Goal: Task Accomplishment & Management: Use online tool/utility

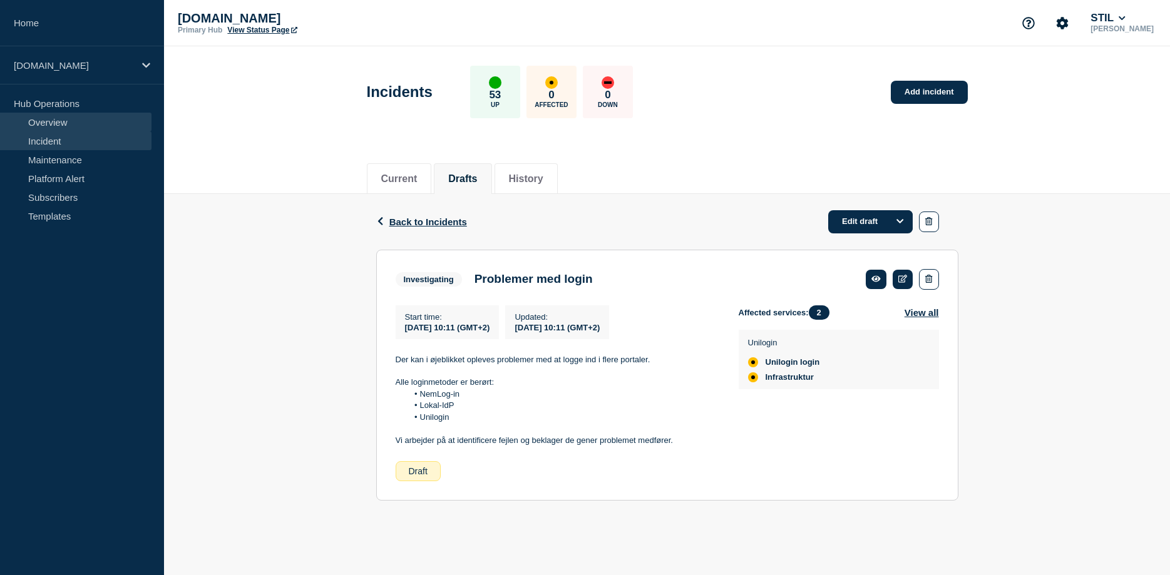
click at [56, 123] on link "Overview" at bounding box center [75, 122] width 151 height 19
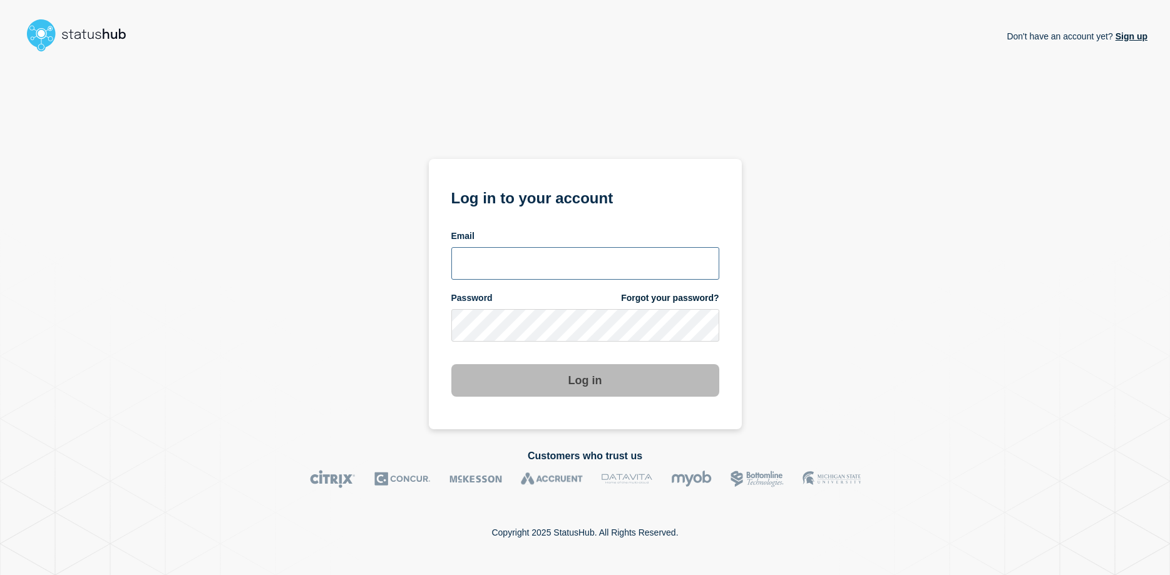
click at [505, 271] on input "email input" at bounding box center [585, 263] width 268 height 33
type input "[EMAIL_ADDRESS][DOMAIN_NAME]"
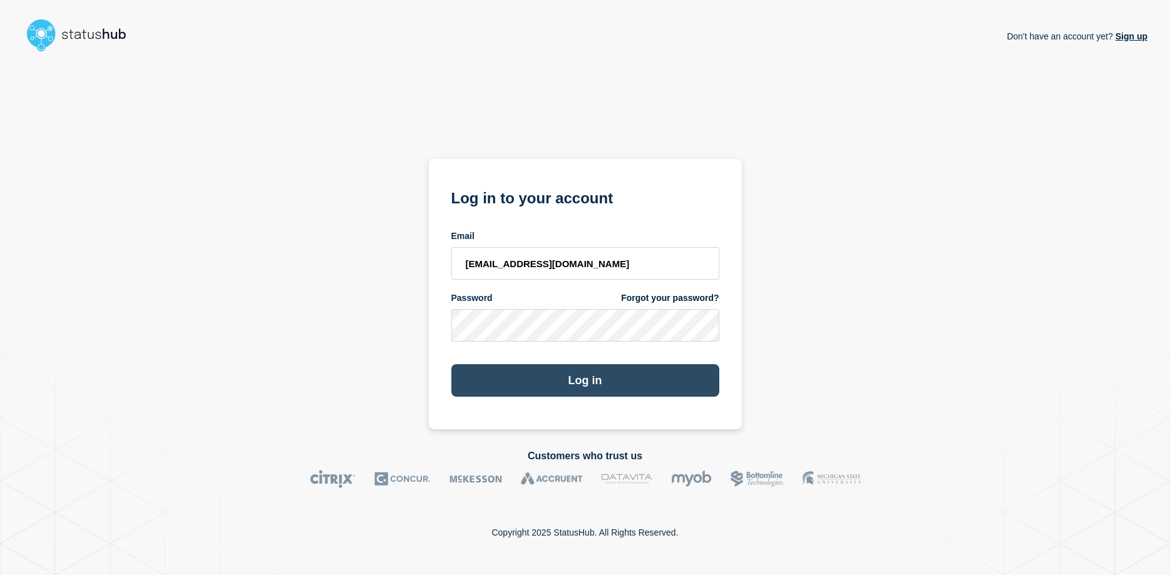
click at [618, 379] on button "Log in" at bounding box center [585, 380] width 268 height 33
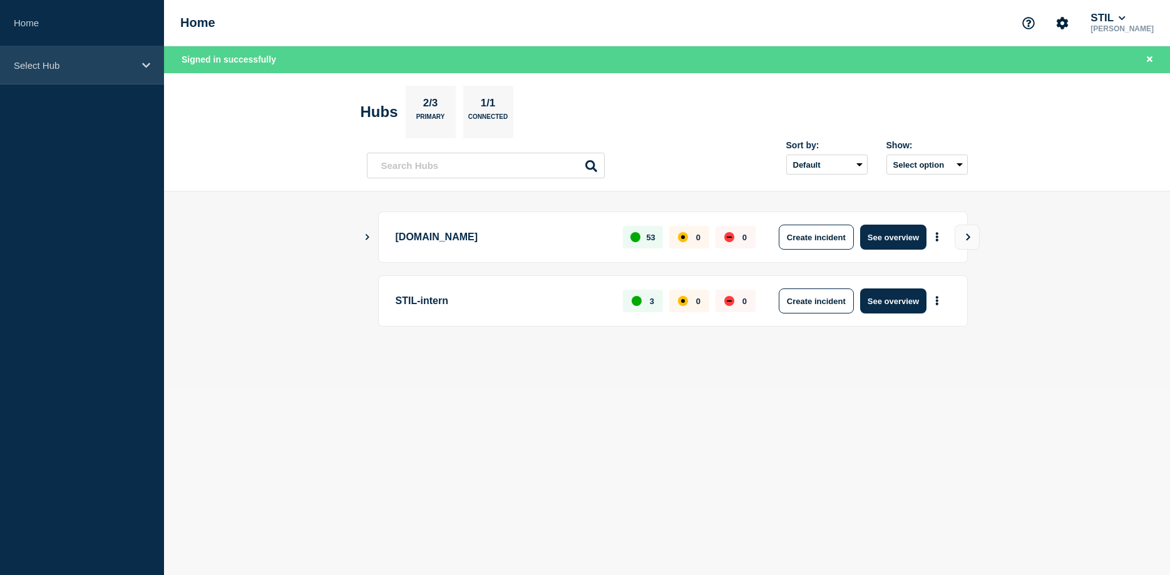
click at [143, 64] on icon at bounding box center [146, 65] width 8 height 5
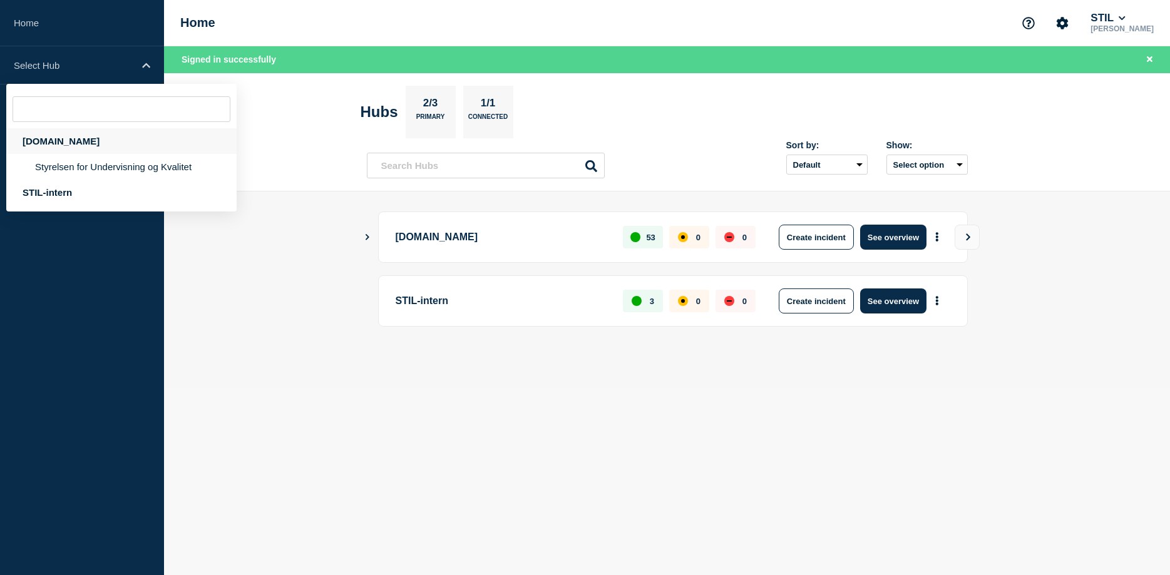
click at [34, 140] on div "[DOMAIN_NAME]" at bounding box center [121, 141] width 230 height 26
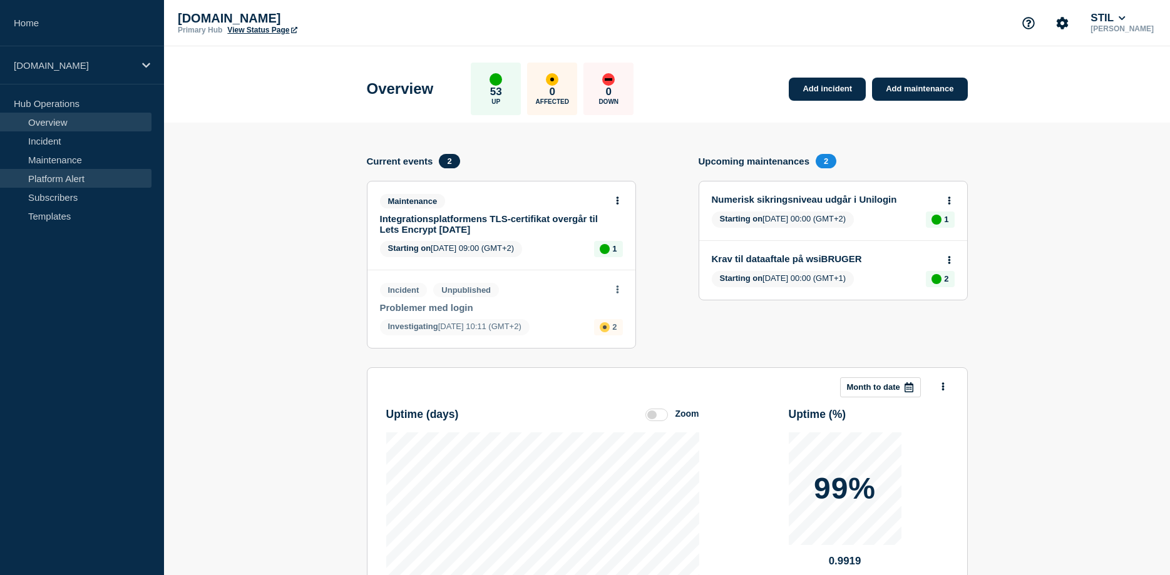
click at [68, 181] on link "Platform Alert" at bounding box center [75, 178] width 151 height 19
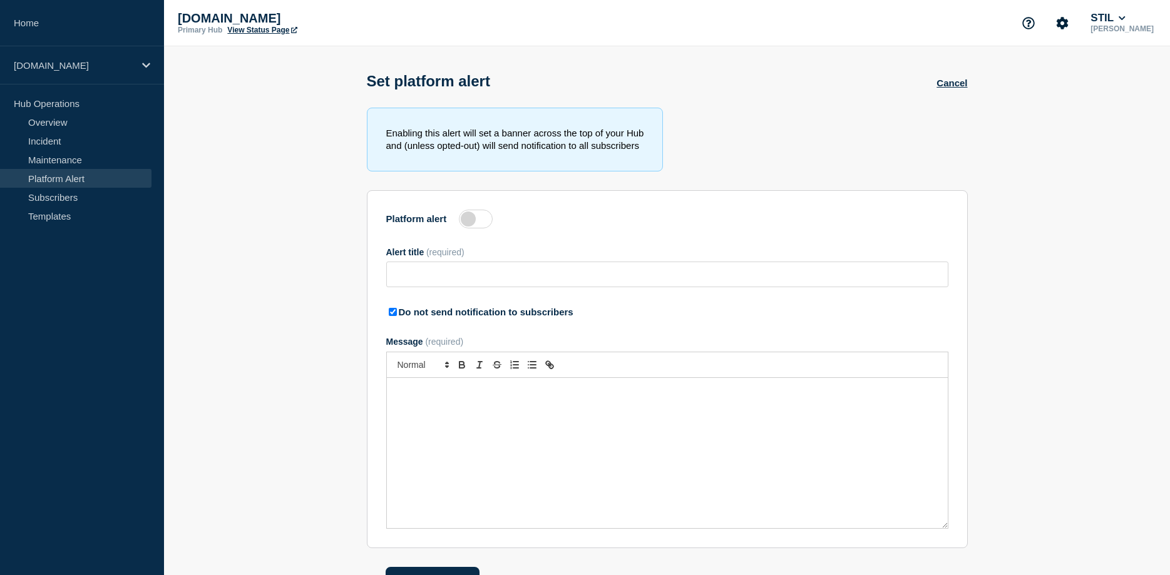
type input "Problemer med tilgang til forskellige tjenester"
checkbox input "true"
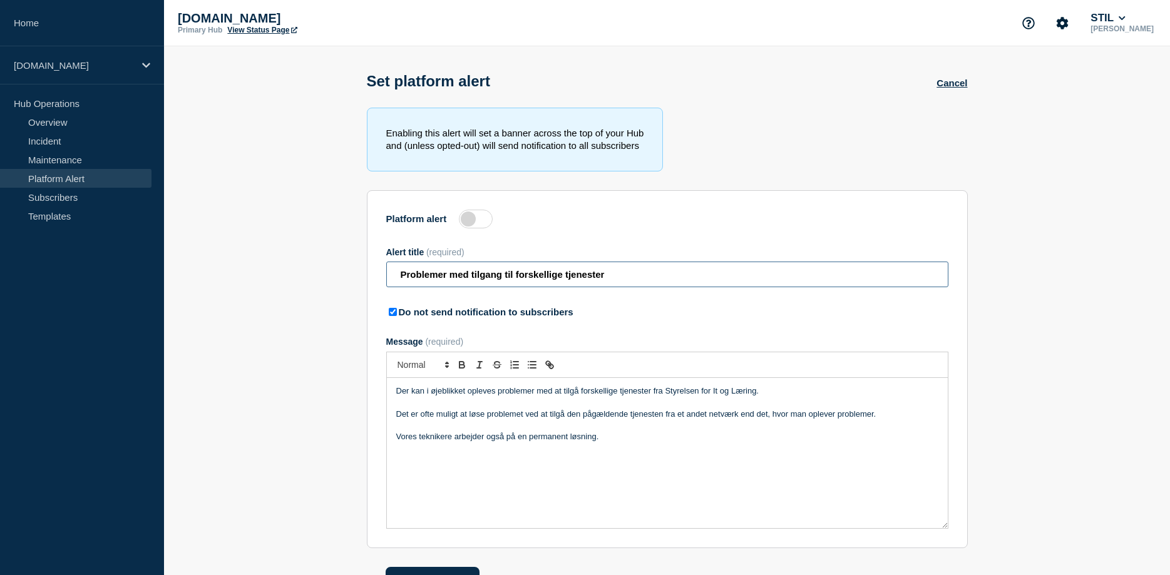
click at [475, 276] on input "Problemer med tilgang til forskellige tjenester" at bounding box center [667, 275] width 562 height 26
click at [466, 393] on p "Der kan i øjeblikket opleves problemer med at tilgå forskellige tjenester fra S…" at bounding box center [667, 390] width 542 height 11
click at [662, 394] on p "Der kan i øjeblikket opleves problemer med at tilgå forskellige tjenester fra S…" at bounding box center [667, 390] width 542 height 11
click at [487, 419] on p "Det er ofte muligt at løse problemet ved at tilgå den pågældende tjenesten fra …" at bounding box center [667, 414] width 542 height 11
drag, startPoint x: 650, startPoint y: 451, endPoint x: 438, endPoint y: 435, distance: 212.1
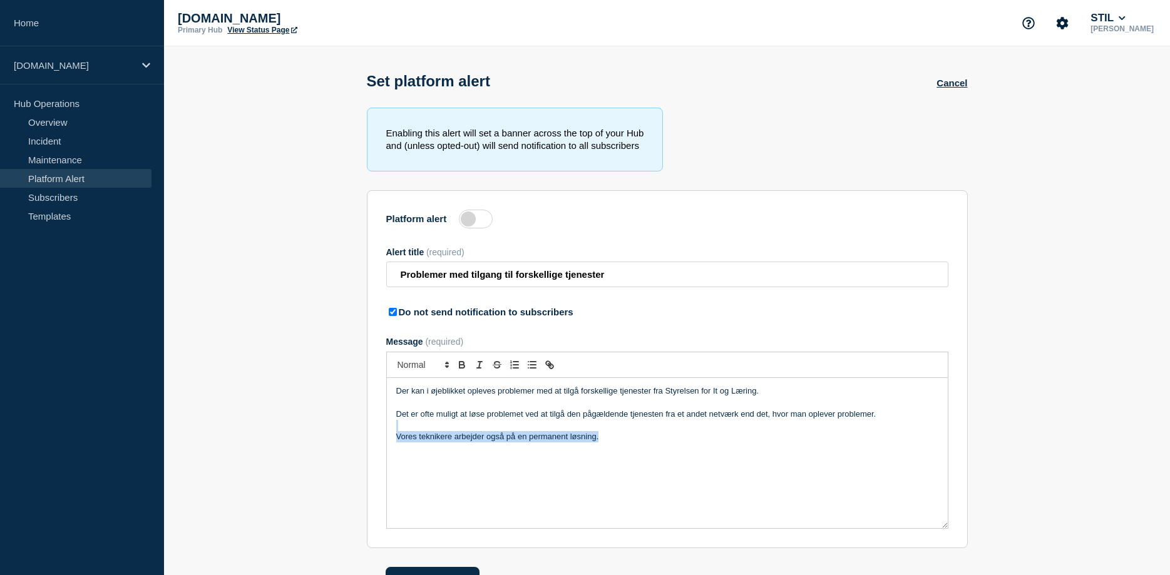
click at [438, 435] on div "Der kan i øjeblikket opleves problemer med at tilgå forskellige tjenester fra S…" at bounding box center [667, 453] width 561 height 150
click at [400, 417] on p "Det er ofte muligt at løse problemet ved at tilgå den pågældende tjenesten fra …" at bounding box center [667, 414] width 542 height 11
click at [736, 462] on div "Der kan i øjeblikket opleves problemer med at tilgå forskellige tjenester fra S…" at bounding box center [667, 453] width 561 height 150
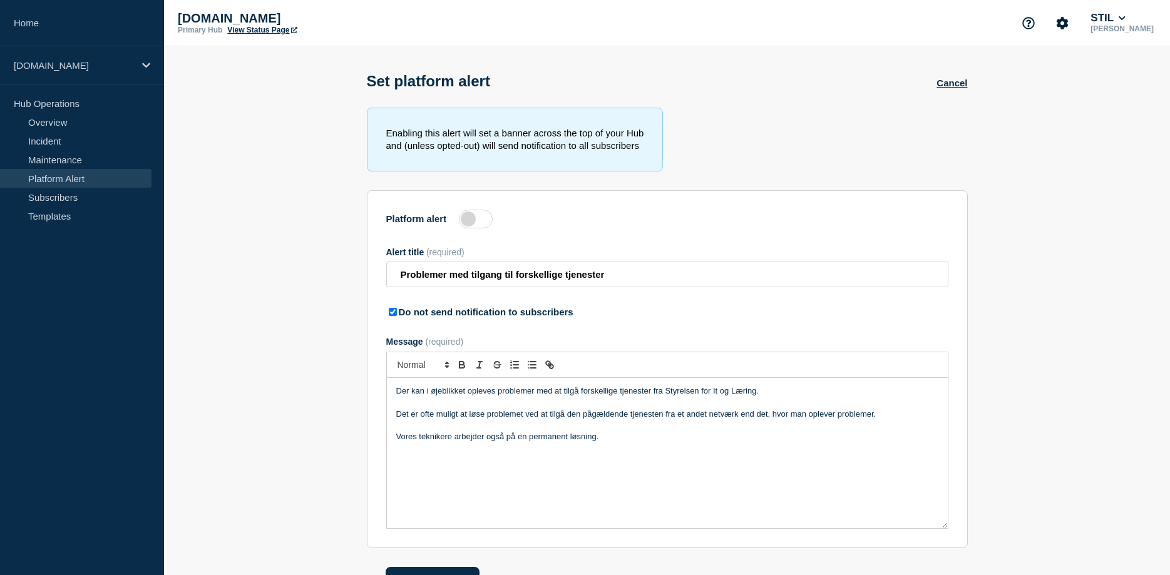
click at [889, 420] on p "Det er ofte muligt at løse problemet ved at tilgå den pågældende tjenesten fra …" at bounding box center [667, 414] width 542 height 11
click at [425, 418] on p "Det er ofte muligt at løse problemet ved at tilgå den pågældende tjenesten fra …" at bounding box center [667, 414] width 542 height 11
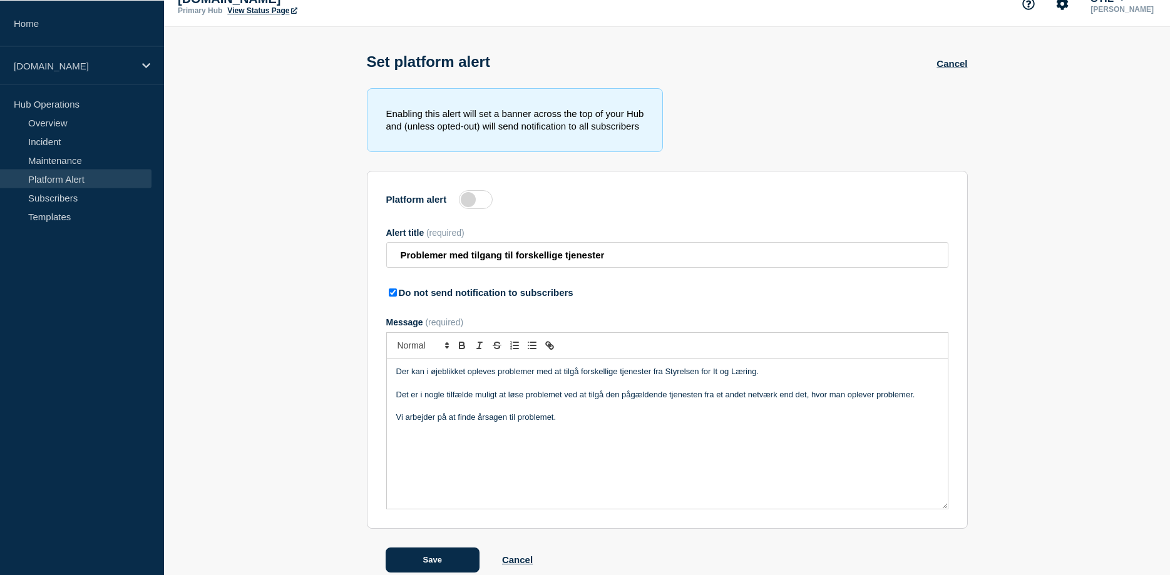
scroll to position [41, 0]
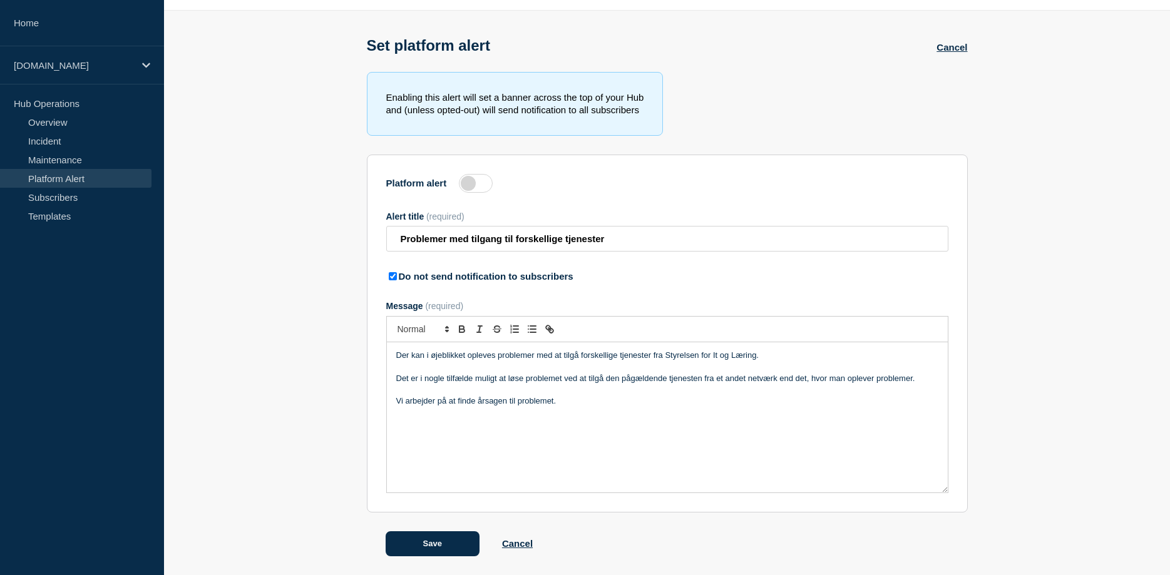
click at [466, 184] on label at bounding box center [476, 183] width 34 height 19
click at [0, 0] on input "Platform alert" at bounding box center [0, 0] width 0 height 0
click at [431, 546] on button "Save" at bounding box center [432, 543] width 94 height 25
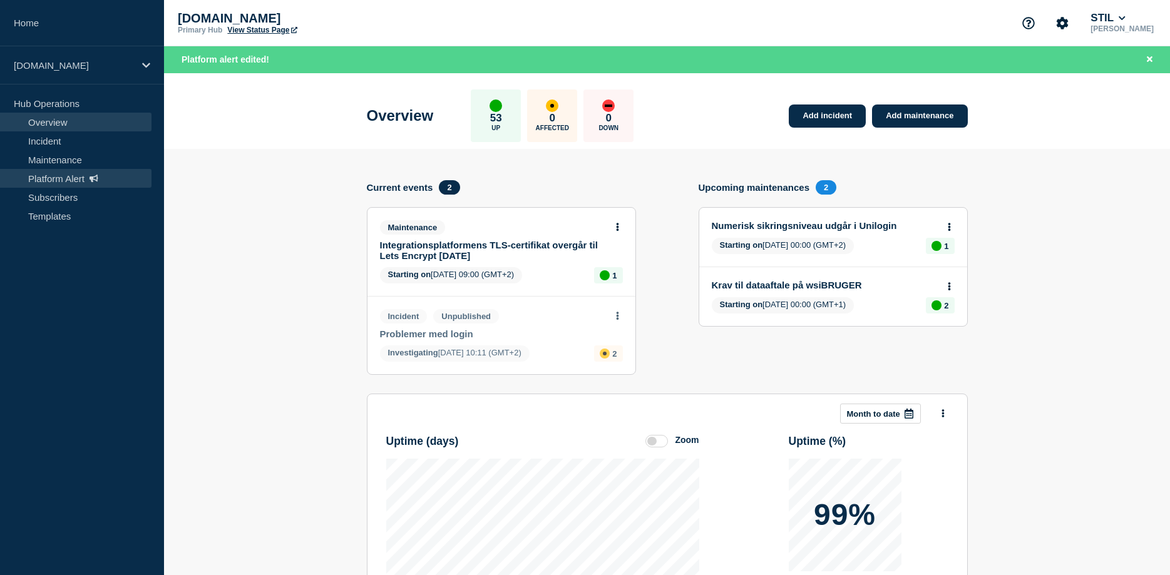
click at [63, 183] on link "Platform Alert" at bounding box center [75, 178] width 151 height 19
